Goal: Task Accomplishment & Management: Manage account settings

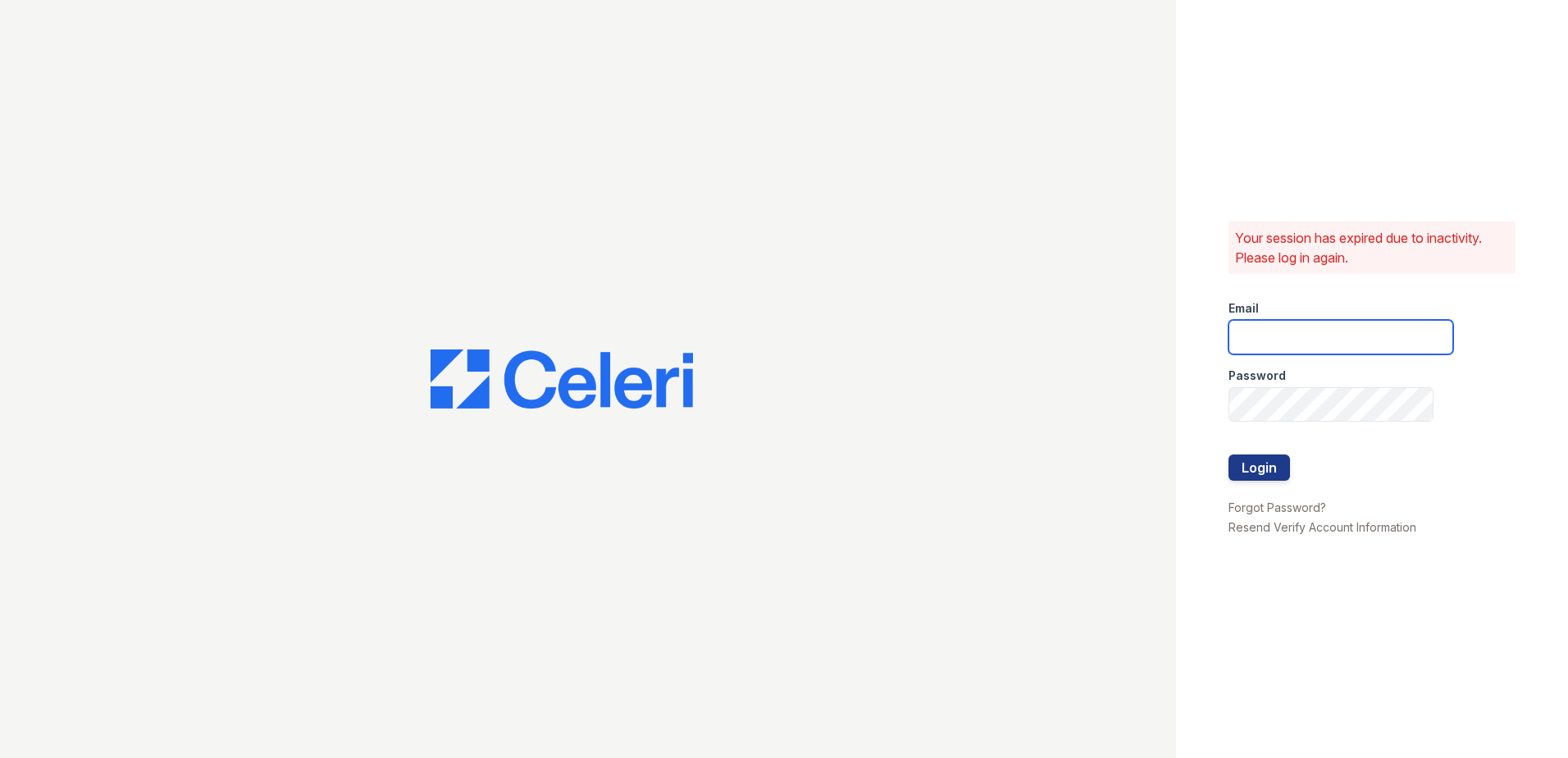
type input "[EMAIL_ADDRESS][DOMAIN_NAME]"
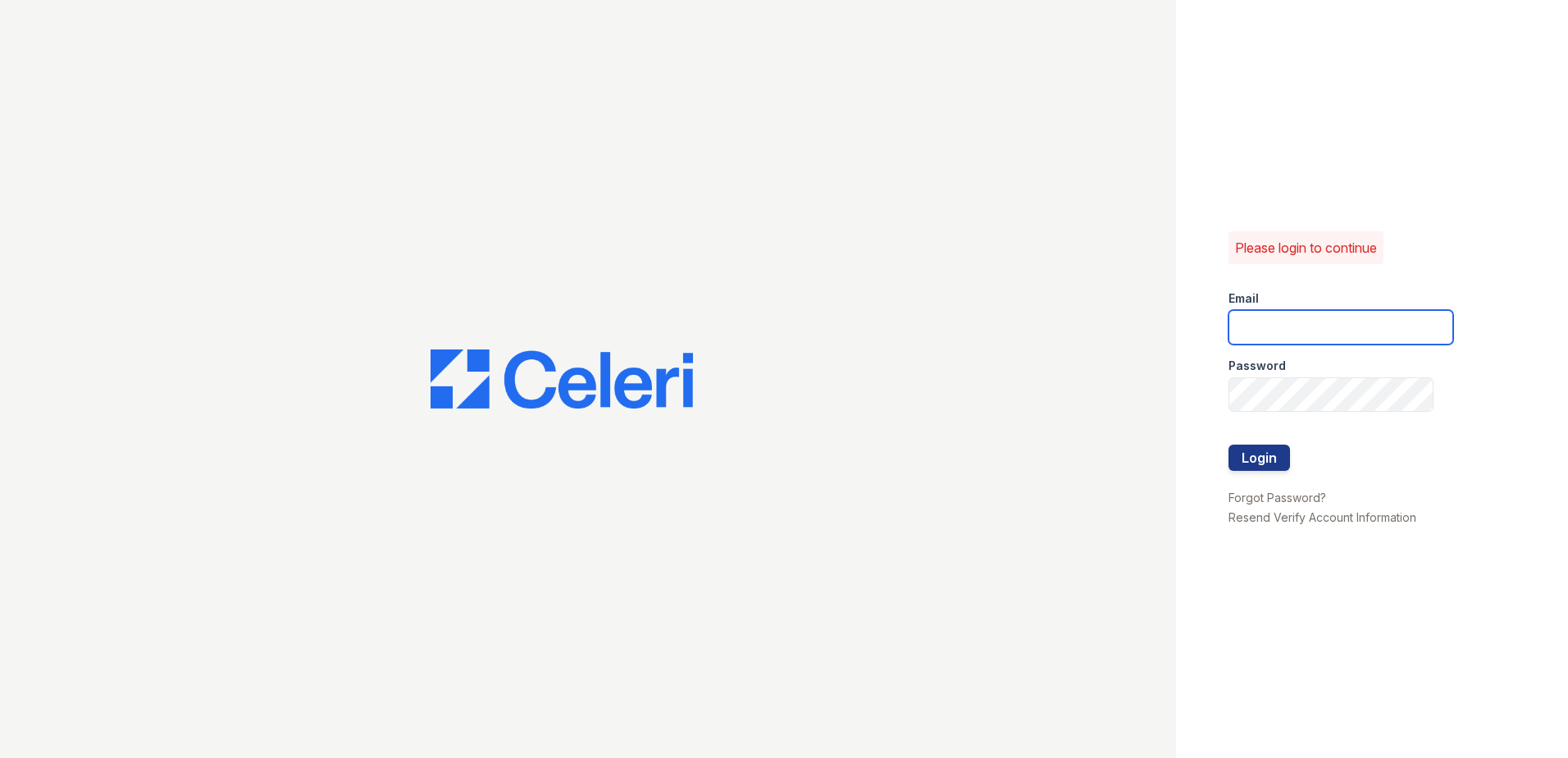
type input "[EMAIL_ADDRESS][DOMAIN_NAME]"
click at [152, 461] on div at bounding box center [588, 379] width 1176 height 758
click at [1234, 455] on button "Login" at bounding box center [1259, 457] width 61 height 26
